Goal: Information Seeking & Learning: Find specific fact

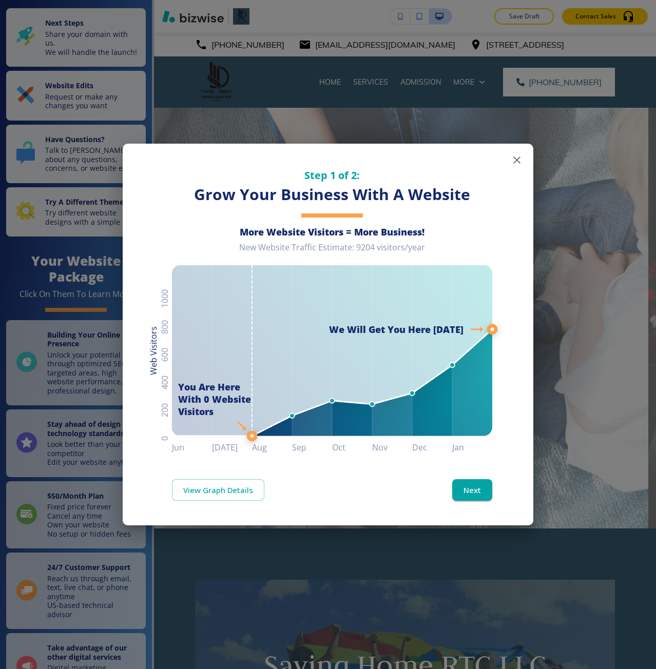
click at [558, 265] on div "Step 1 of 2: Grow Your Business With A Website More Website Visitors = More Bus…" at bounding box center [328, 334] width 656 height 669
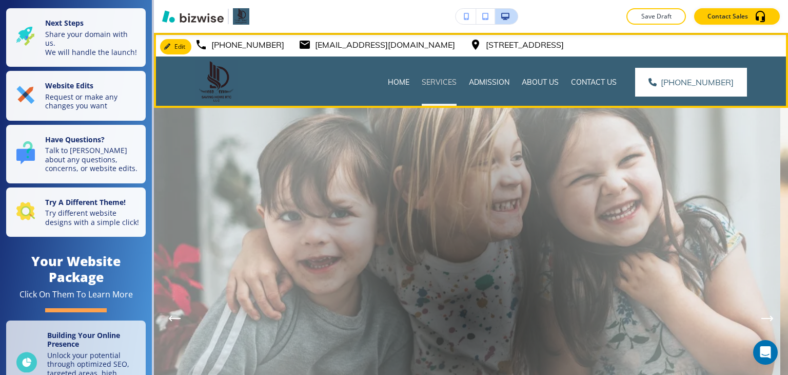
click at [454, 80] on p "Services" at bounding box center [439, 82] width 35 height 10
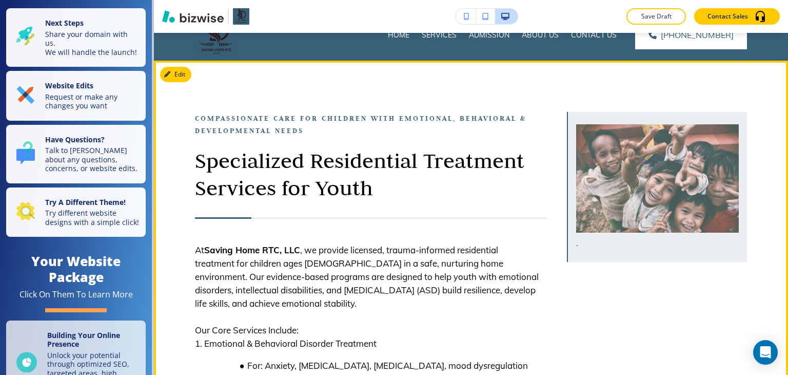
scroll to position [51, 0]
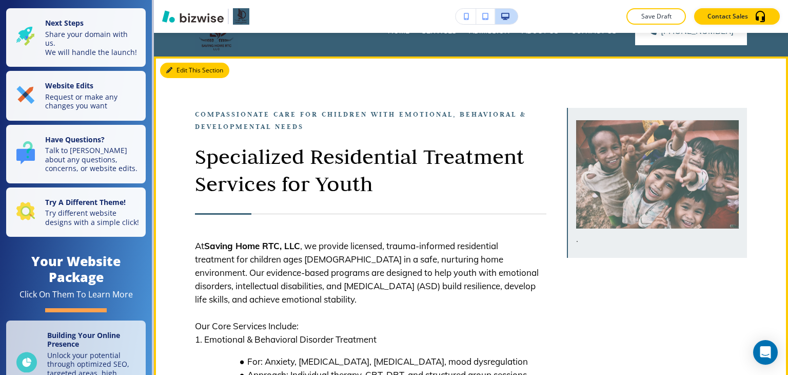
click at [181, 73] on button "Edit This Section" at bounding box center [194, 70] width 69 height 15
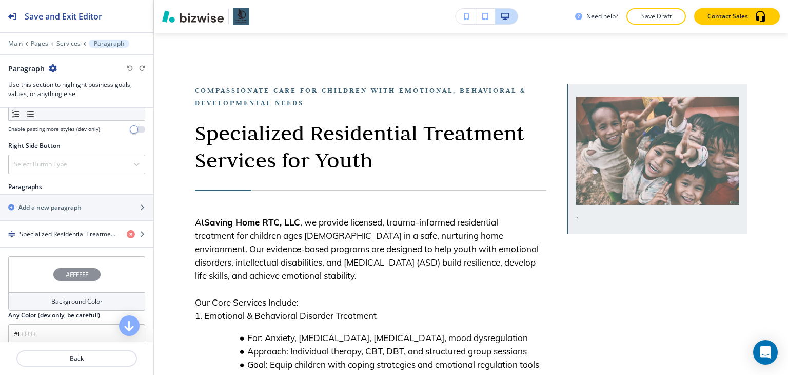
scroll to position [667, 0]
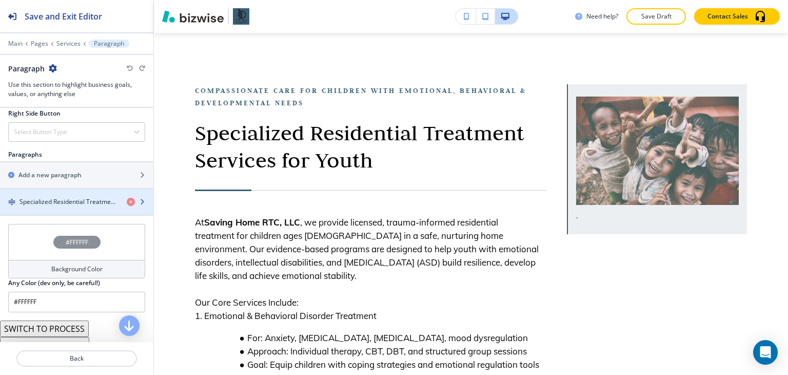
click at [59, 197] on h4 "Specialized Residential Treatment Services for Youth" at bounding box center [69, 201] width 99 height 9
click at [43, 197] on h4 "Specialized Residential Treatment Services for Youth" at bounding box center [69, 201] width 99 height 9
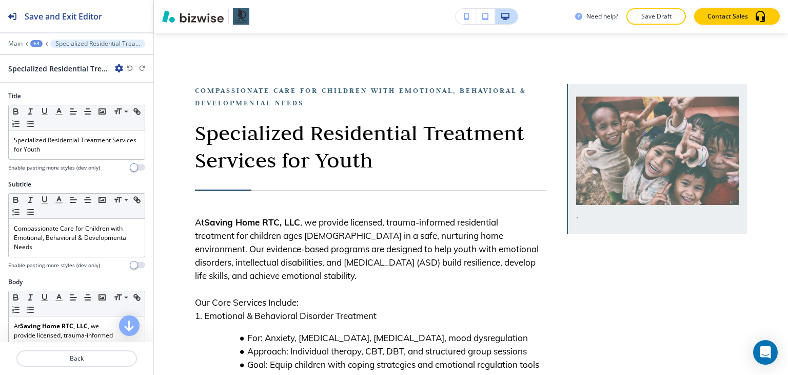
scroll to position [126, 0]
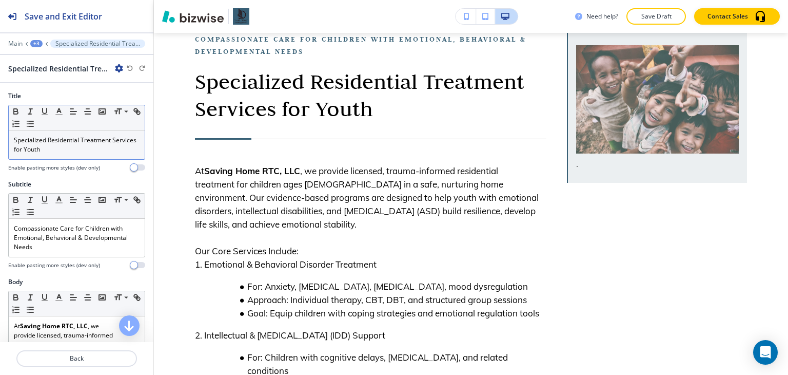
click at [55, 144] on p "Specialized Residential Treatment Services for Youth" at bounding box center [77, 144] width 126 height 18
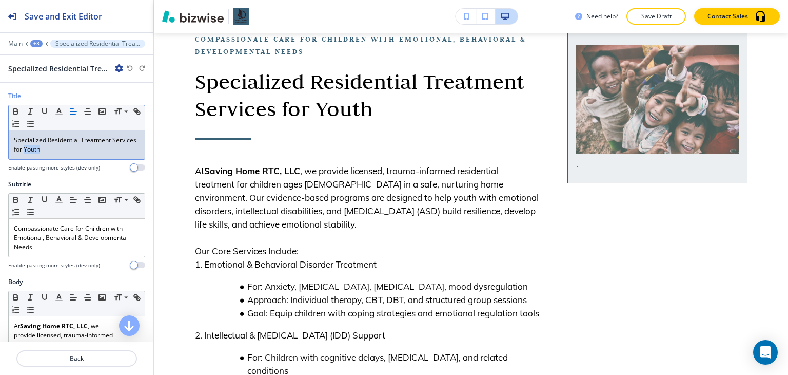
click at [55, 144] on p "Specialized Residential Treatment Services for Youth" at bounding box center [77, 144] width 126 height 18
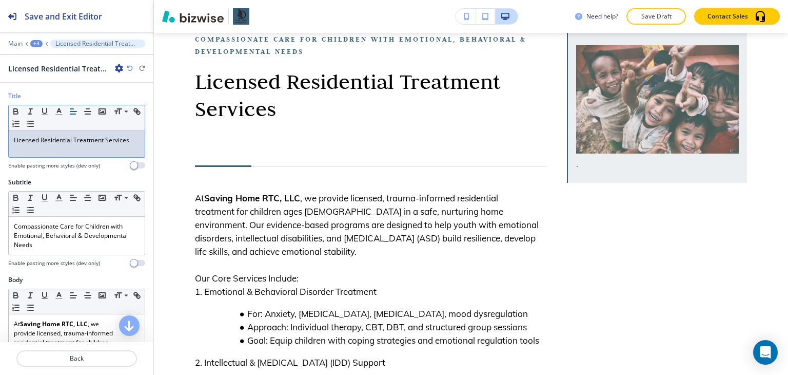
scroll to position [0, 0]
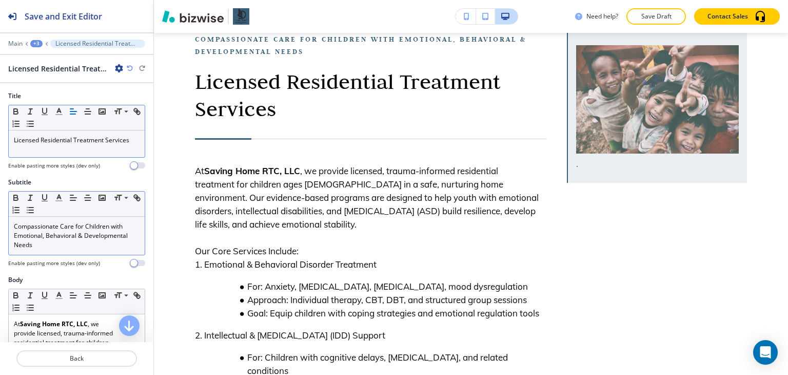
click at [80, 225] on p "Compassionate Care for Children with Emotional, Behavioral & Developmental Needs" at bounding box center [77, 236] width 126 height 28
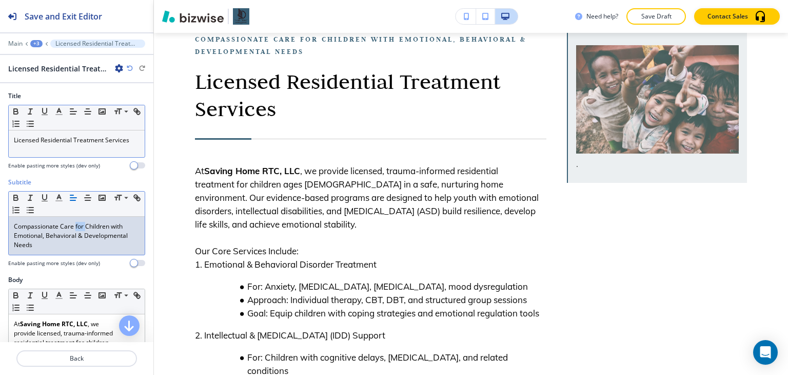
click at [80, 225] on p "Compassionate Care for Children with Emotional, Behavioral & Developmental Needs" at bounding box center [77, 236] width 126 height 28
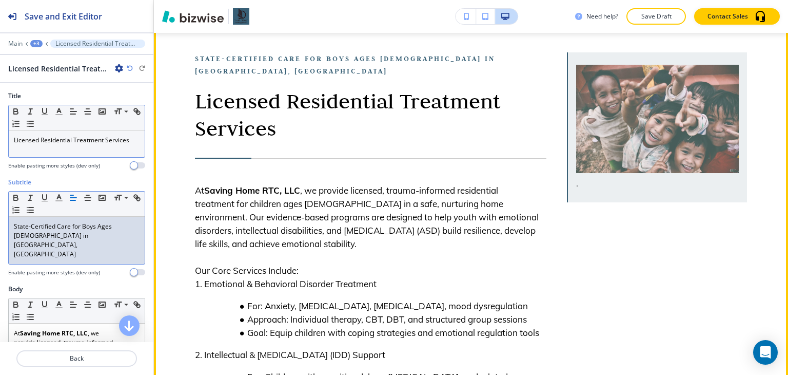
scroll to position [75, 0]
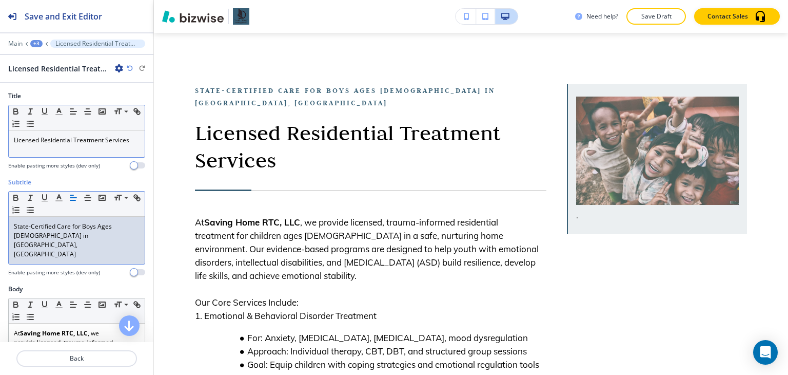
click at [84, 237] on p "State-Certified Care for Boys Ages [DEMOGRAPHIC_DATA] in [GEOGRAPHIC_DATA], [GE…" at bounding box center [77, 240] width 126 height 37
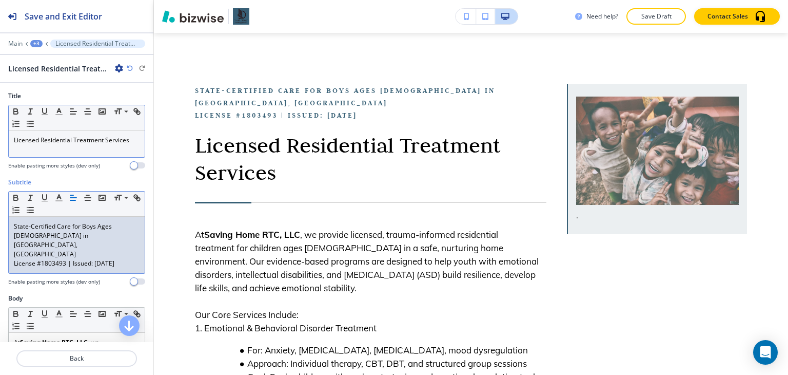
click at [50, 259] on p "License #1803493 | Issued: [DATE]" at bounding box center [77, 263] width 126 height 9
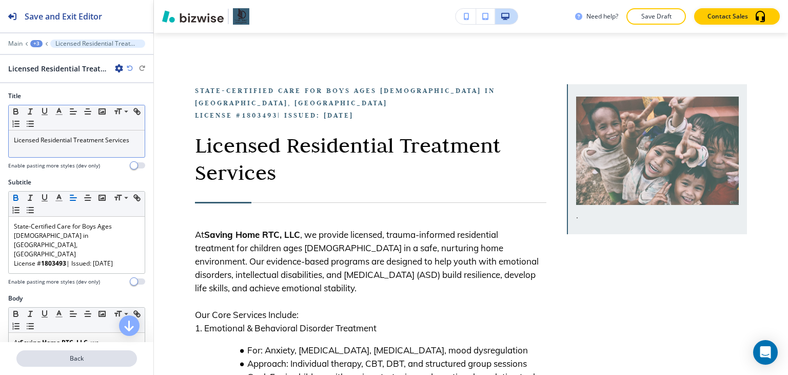
click at [59, 365] on button "Back" at bounding box center [76, 358] width 121 height 16
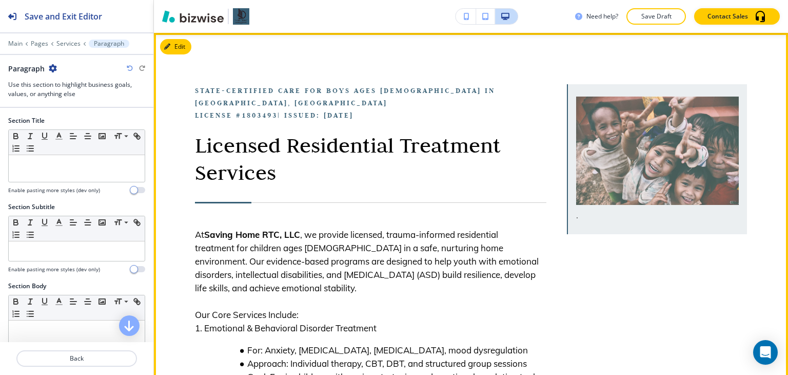
click at [244, 133] on p "Licensed Residential Treatment Services" at bounding box center [371, 158] width 352 height 54
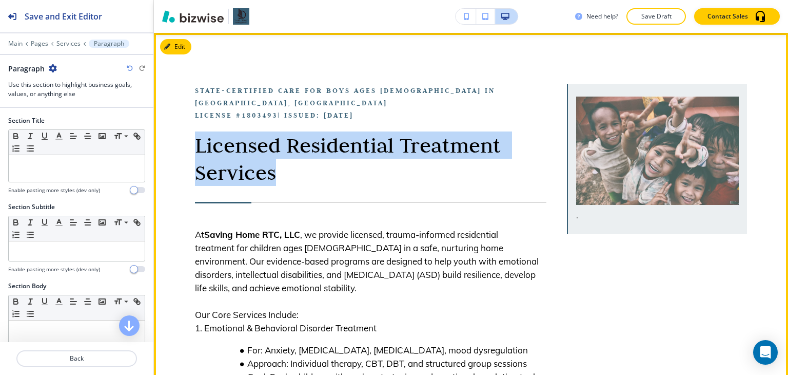
drag, startPoint x: 244, startPoint y: 133, endPoint x: 263, endPoint y: 160, distance: 32.8
click at [263, 160] on p "Licensed Residential Treatment Services" at bounding box center [371, 158] width 352 height 54
copy p "Licensed Residential Treatment Services"
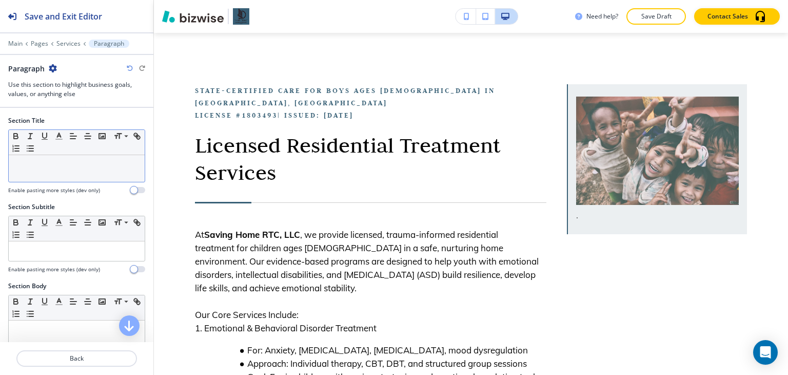
click at [41, 176] on div at bounding box center [77, 168] width 136 height 27
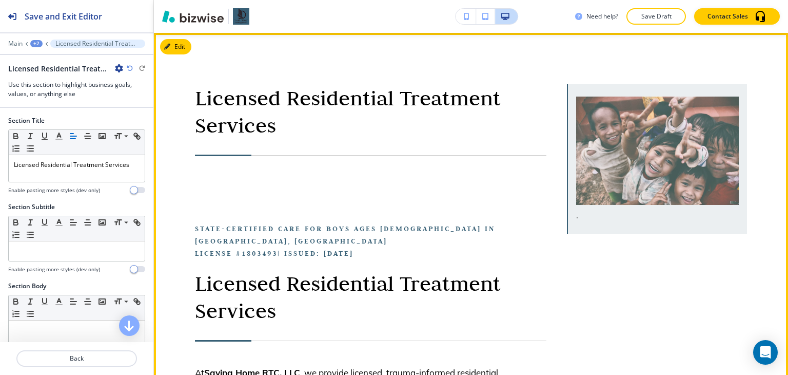
drag, startPoint x: 195, startPoint y: 225, endPoint x: 408, endPoint y: 246, distance: 214.1
click at [408, 246] on p "State-Certified Care for Boys Ages [DEMOGRAPHIC_DATA] in [GEOGRAPHIC_DATA], [GE…" at bounding box center [371, 240] width 352 height 37
copy p "State-Certified Care for Boys Ages [DEMOGRAPHIC_DATA] in [GEOGRAPHIC_DATA], [GE…"
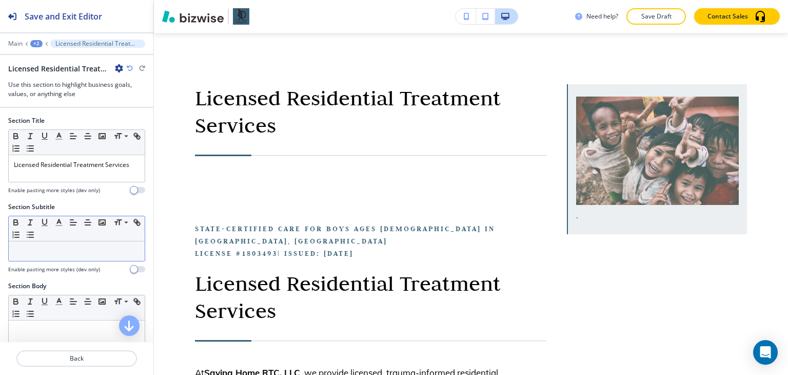
click at [29, 247] on p at bounding box center [77, 250] width 126 height 9
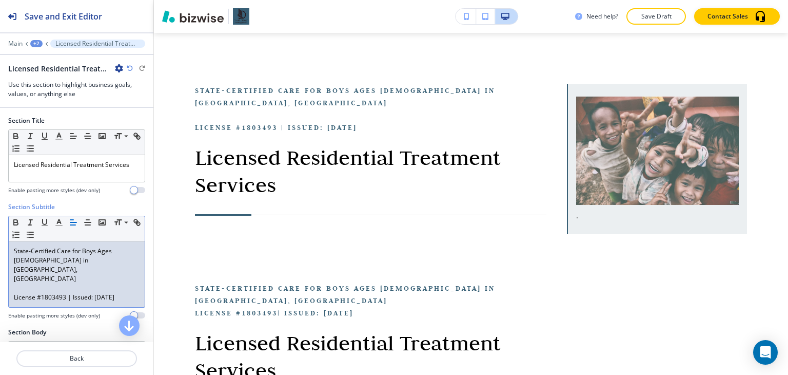
scroll to position [0, 0]
click at [24, 283] on p at bounding box center [77, 287] width 126 height 9
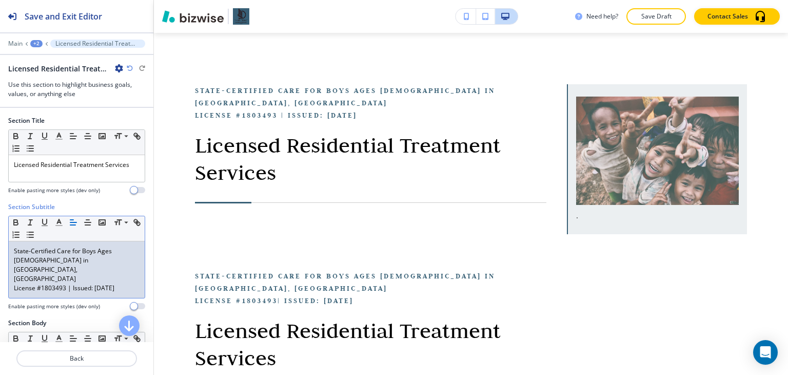
click at [24, 283] on p "License #1803493 | Issued: [DATE]" at bounding box center [77, 287] width 126 height 9
drag, startPoint x: 24, startPoint y: 270, endPoint x: 27, endPoint y: 282, distance: 11.7
click at [27, 283] on p "License #1803493 | Issued: [DATE]" at bounding box center [77, 287] width 126 height 9
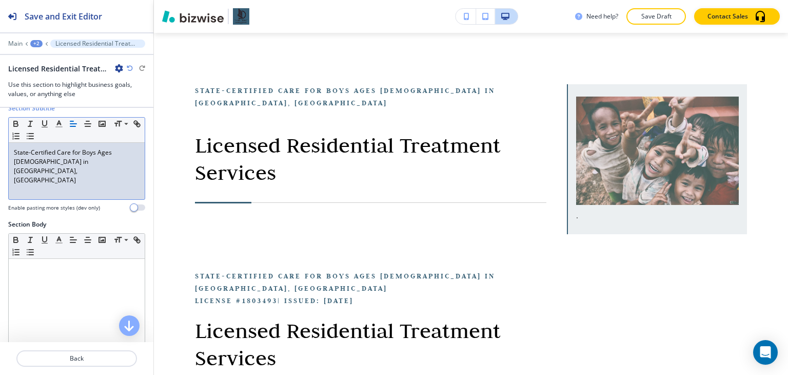
scroll to position [103, 0]
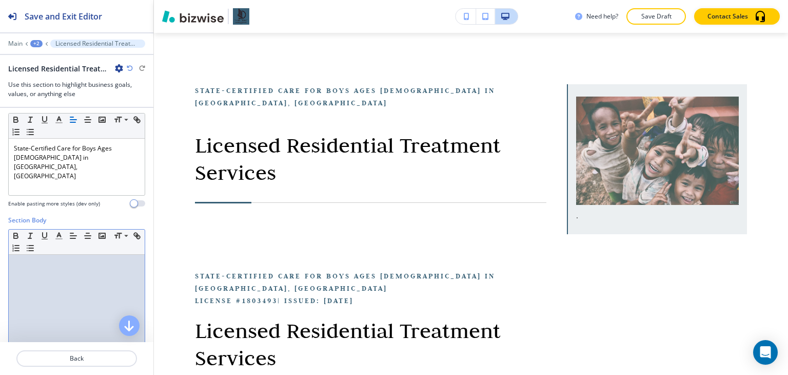
click at [51, 278] on div at bounding box center [77, 321] width 136 height 133
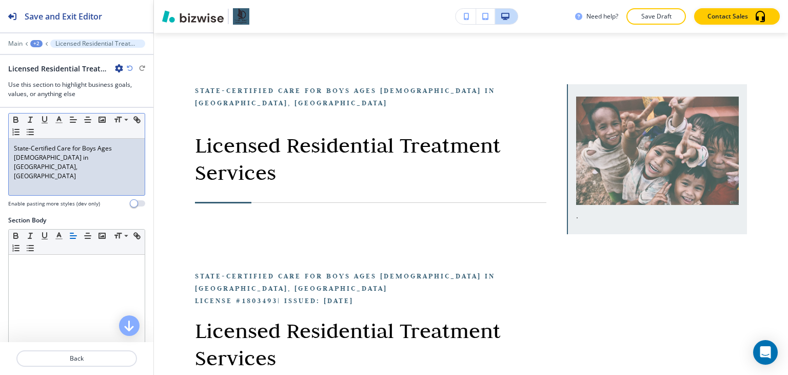
click at [55, 172] on div "State-Certified Care for Boys Ages [DEMOGRAPHIC_DATA] in [GEOGRAPHIC_DATA], [GE…" at bounding box center [77, 167] width 136 height 56
